Goal: Task Accomplishment & Management: Manage account settings

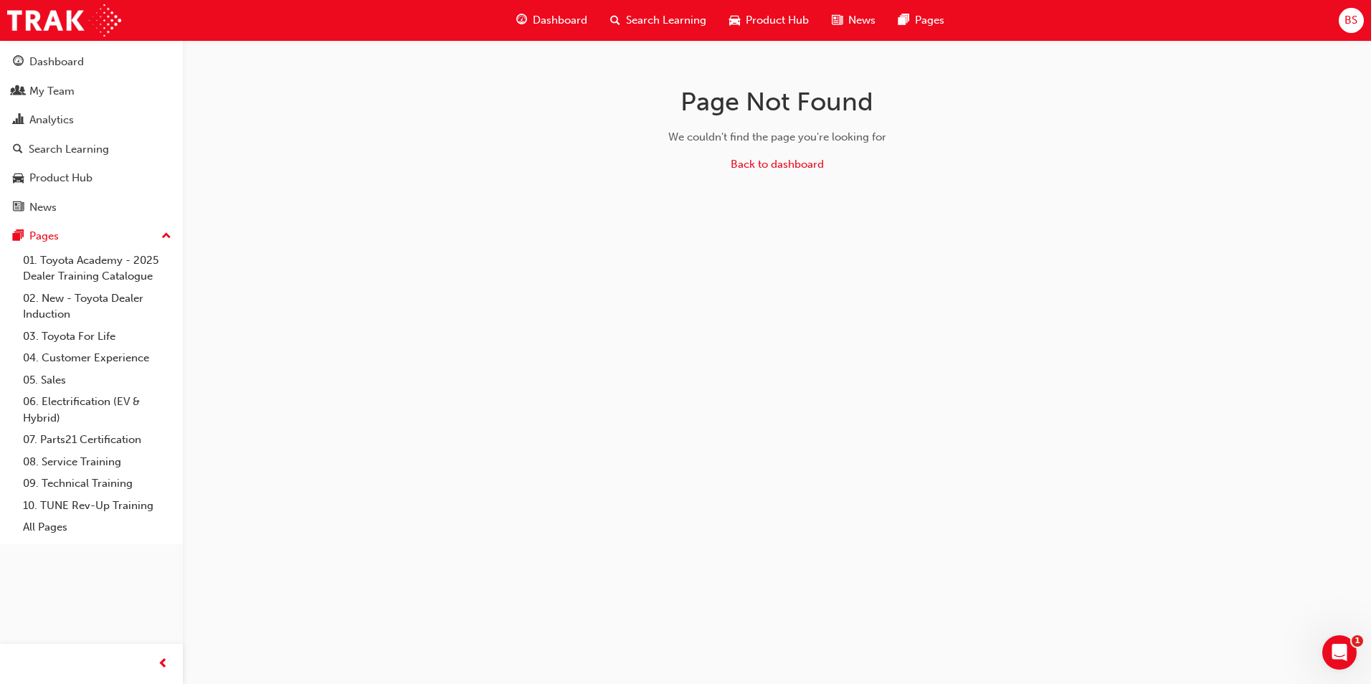
click at [1346, 19] on span "BS" at bounding box center [1350, 20] width 13 height 16
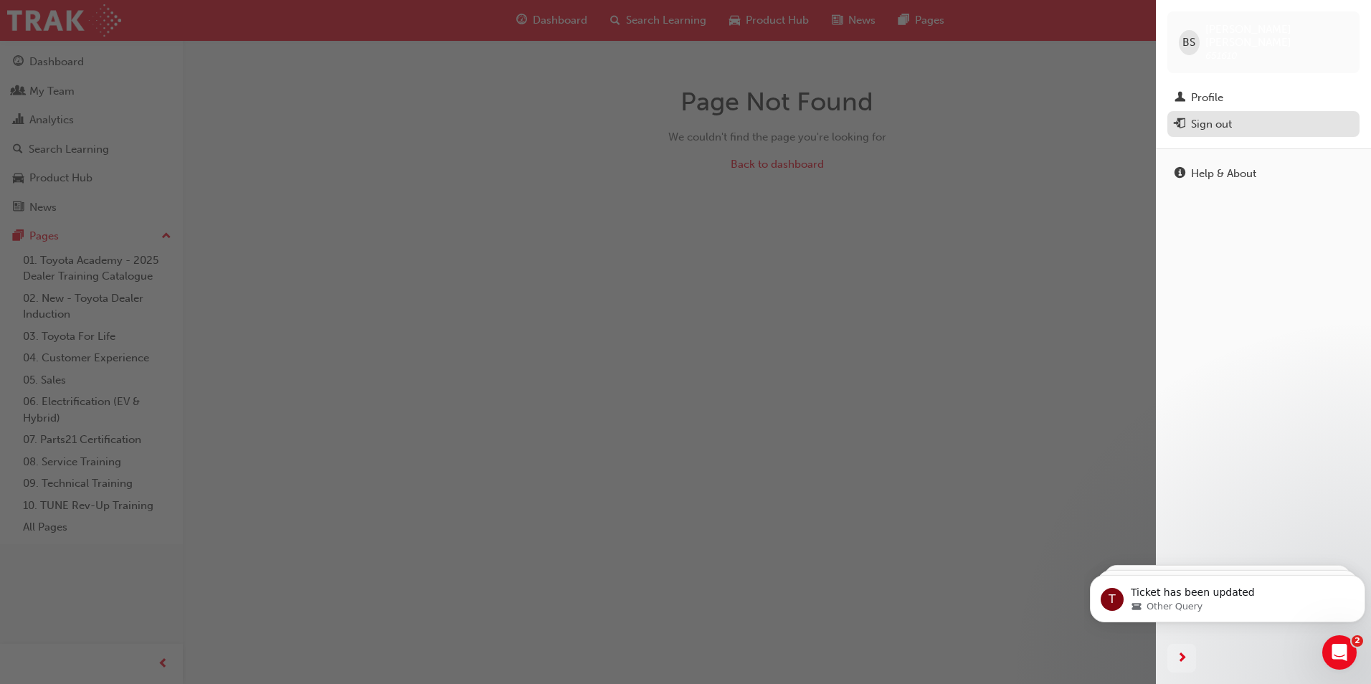
click at [1223, 116] on div "Sign out" at bounding box center [1211, 124] width 41 height 16
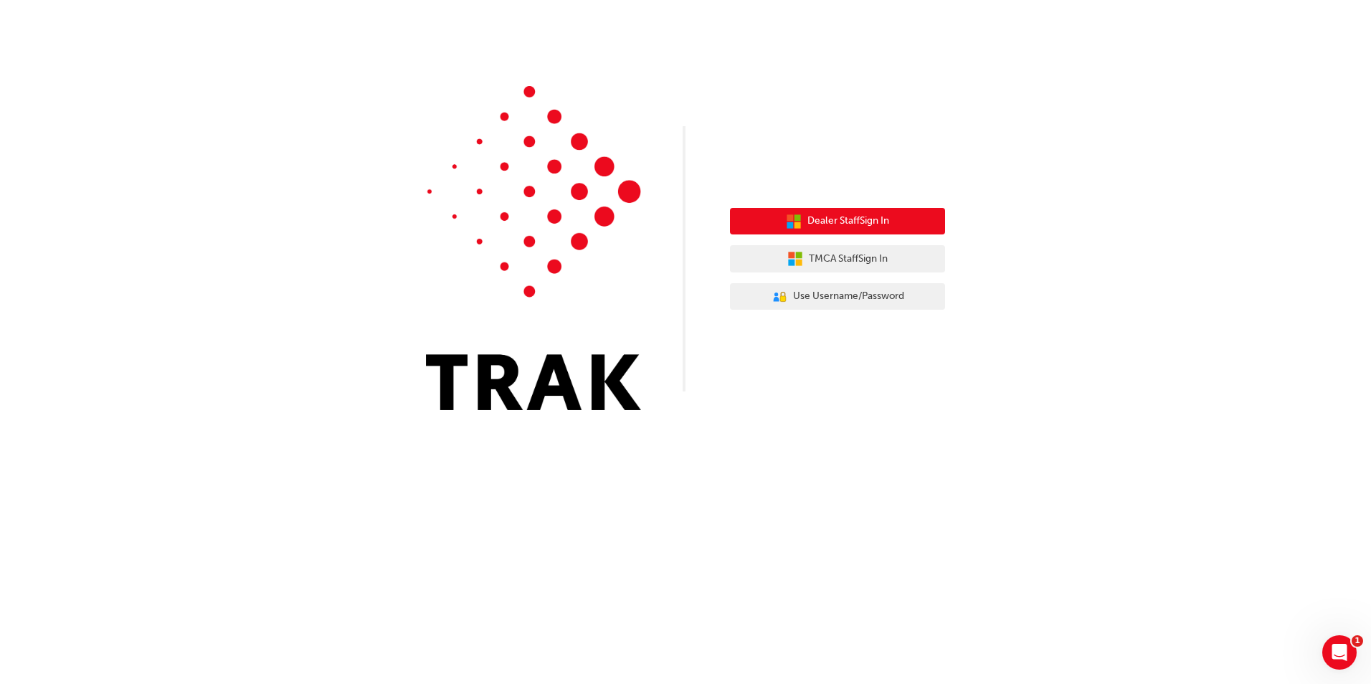
click at [875, 216] on span "Dealer Staff Sign In" at bounding box center [848, 221] width 82 height 16
